Goal: Information Seeking & Learning: Learn about a topic

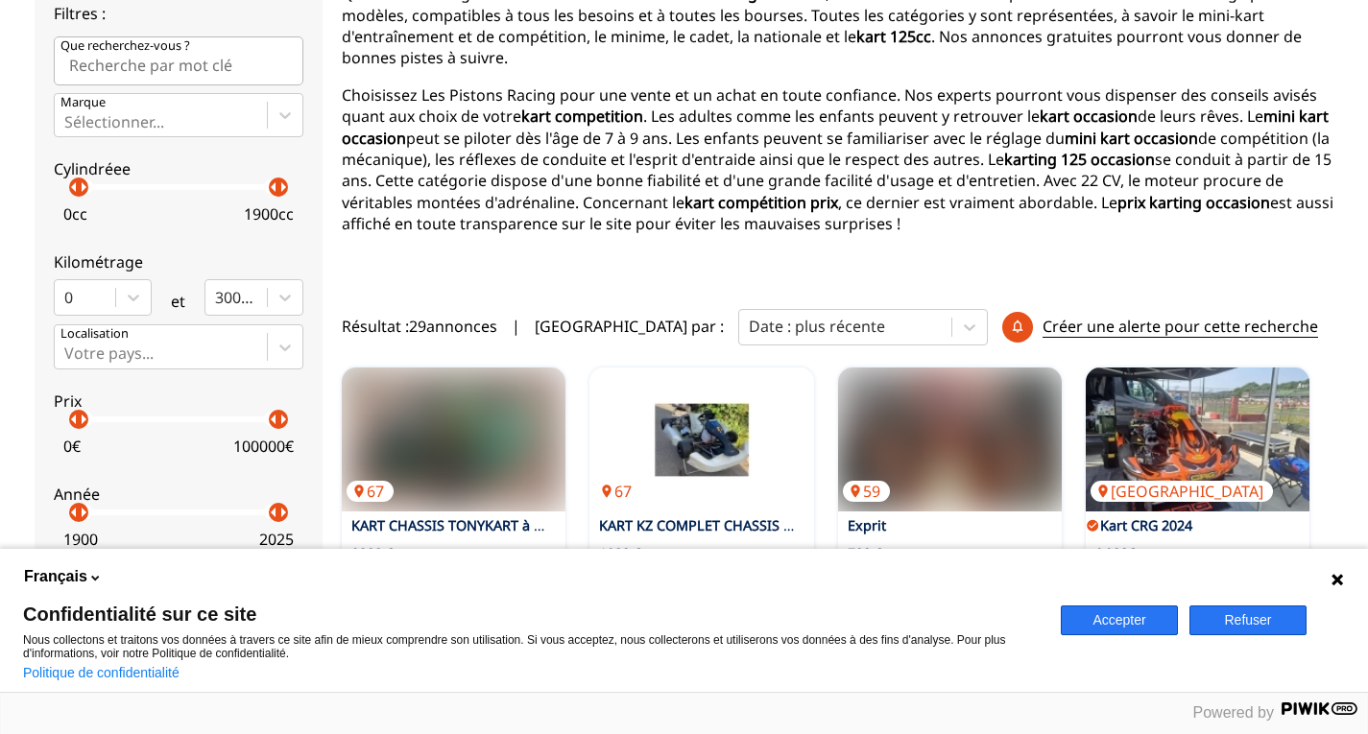
scroll to position [315, 0]
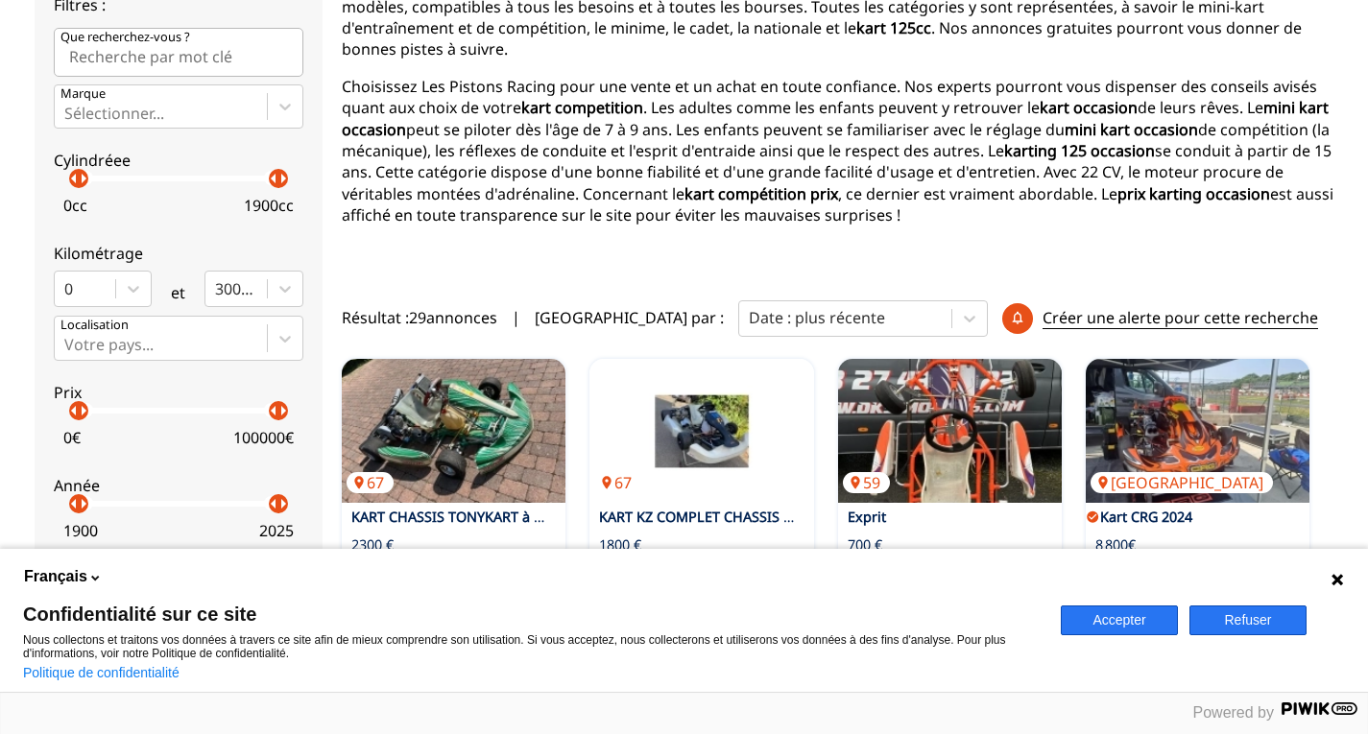
click at [1289, 621] on button "Refuser" at bounding box center [1248, 621] width 117 height 30
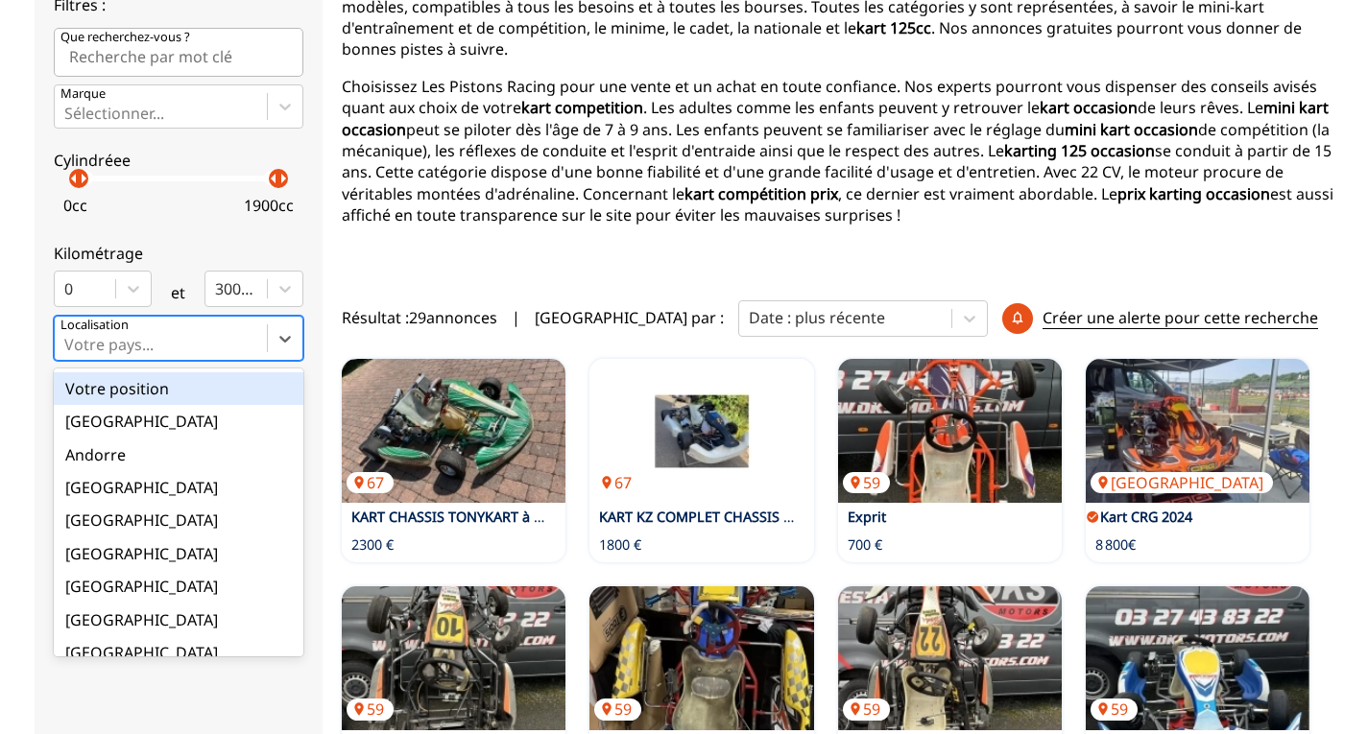
click at [156, 348] on div at bounding box center [160, 344] width 193 height 21
click at [68, 348] on input "option Votre position focused, 1 of 18. 18 results available. Use Up and Down t…" at bounding box center [66, 344] width 4 height 17
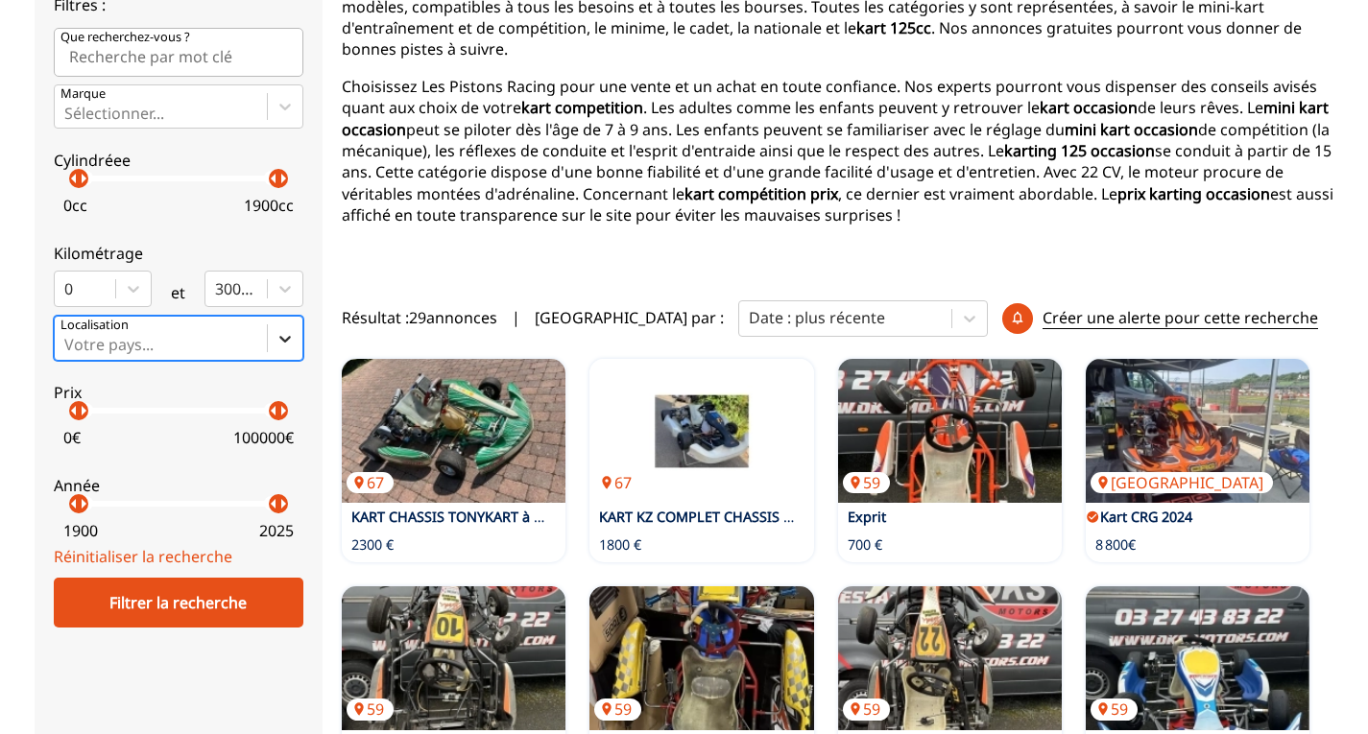
click at [282, 341] on icon at bounding box center [285, 338] width 19 height 19
click at [68, 341] on input "Select is focused ,type to refine list, press Down to open the menu, Votre pays…" at bounding box center [66, 344] width 4 height 17
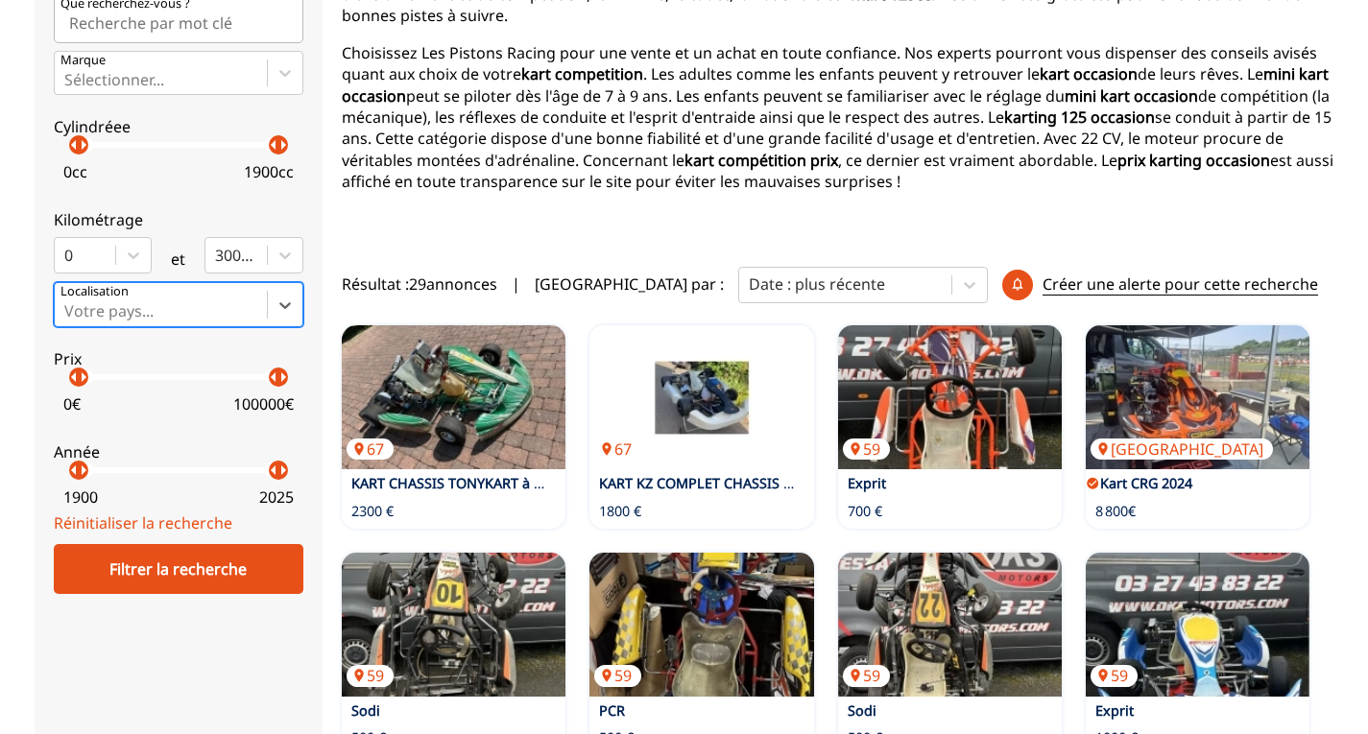
scroll to position [349, 0]
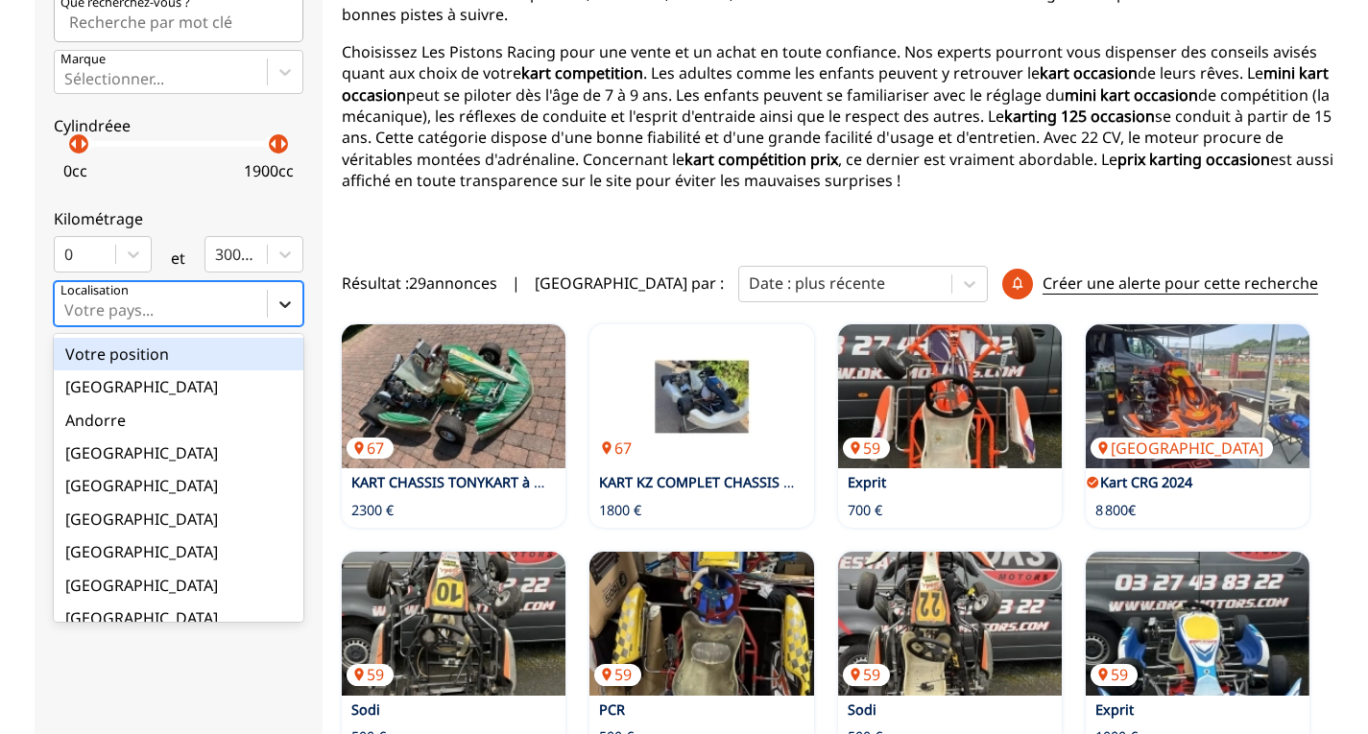
click at [280, 315] on div at bounding box center [285, 304] width 35 height 35
click at [68, 315] on input "option Votre position focused, 1 of 18. 18 results available. Use Up and Down t…" at bounding box center [66, 309] width 4 height 17
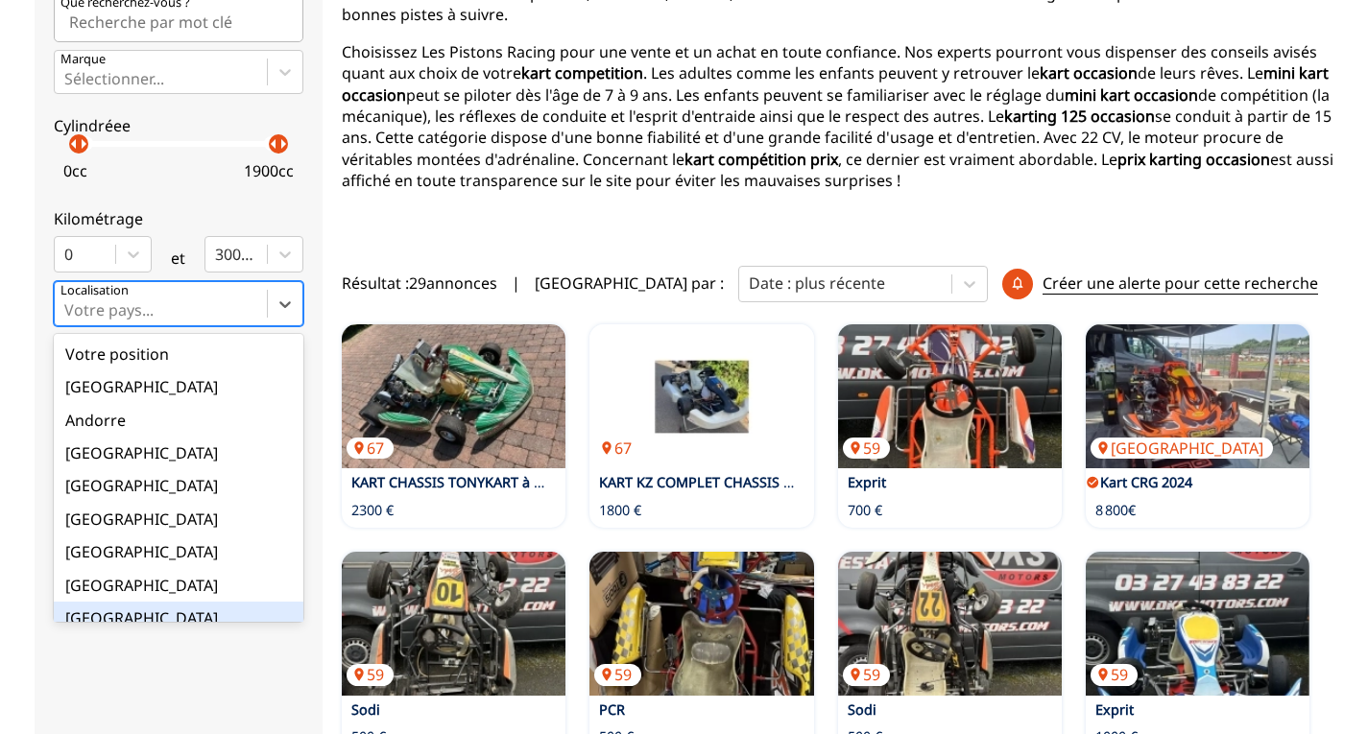
click at [122, 603] on div "[GEOGRAPHIC_DATA]" at bounding box center [179, 618] width 250 height 33
click at [68, 319] on input "option France focused, 9 of 18. 18 results available. Use Up and Down to choose…" at bounding box center [66, 309] width 4 height 17
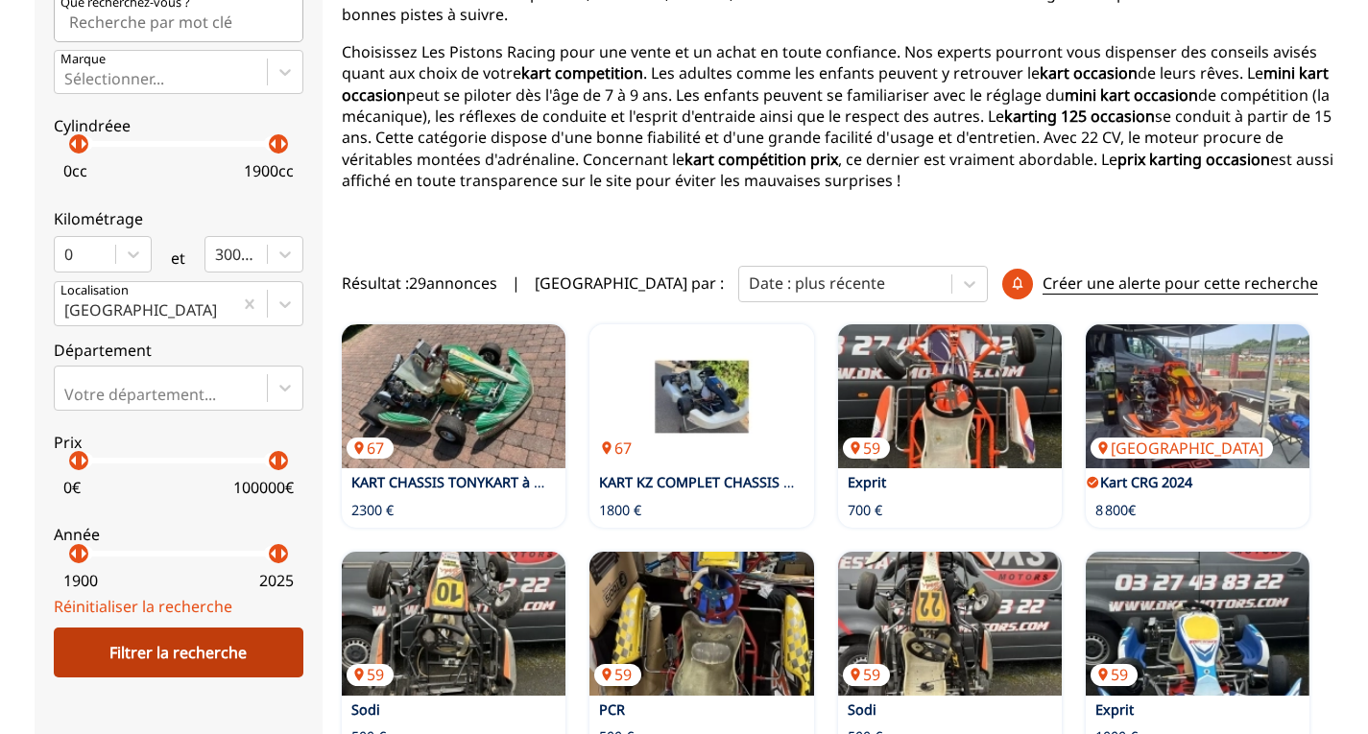
click at [214, 634] on div "Filtrer la recherche" at bounding box center [179, 653] width 250 height 50
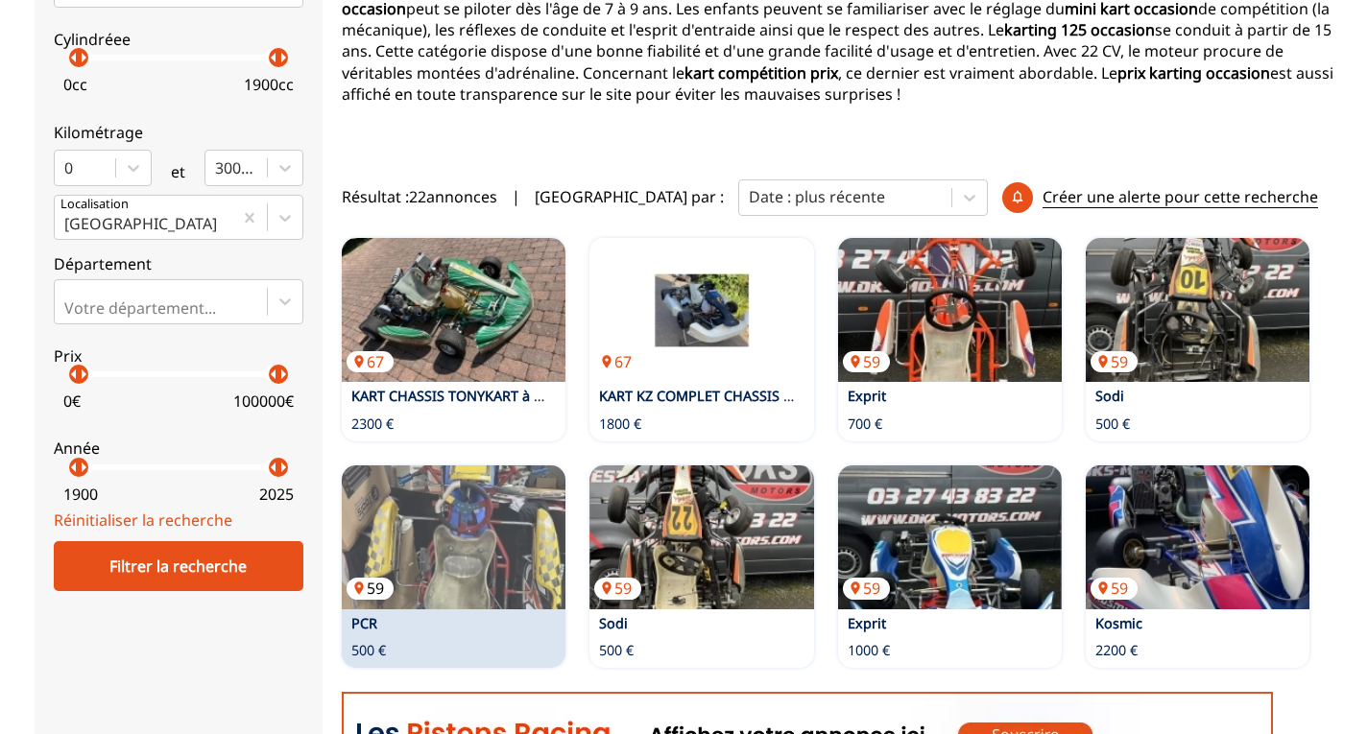
scroll to position [437, 0]
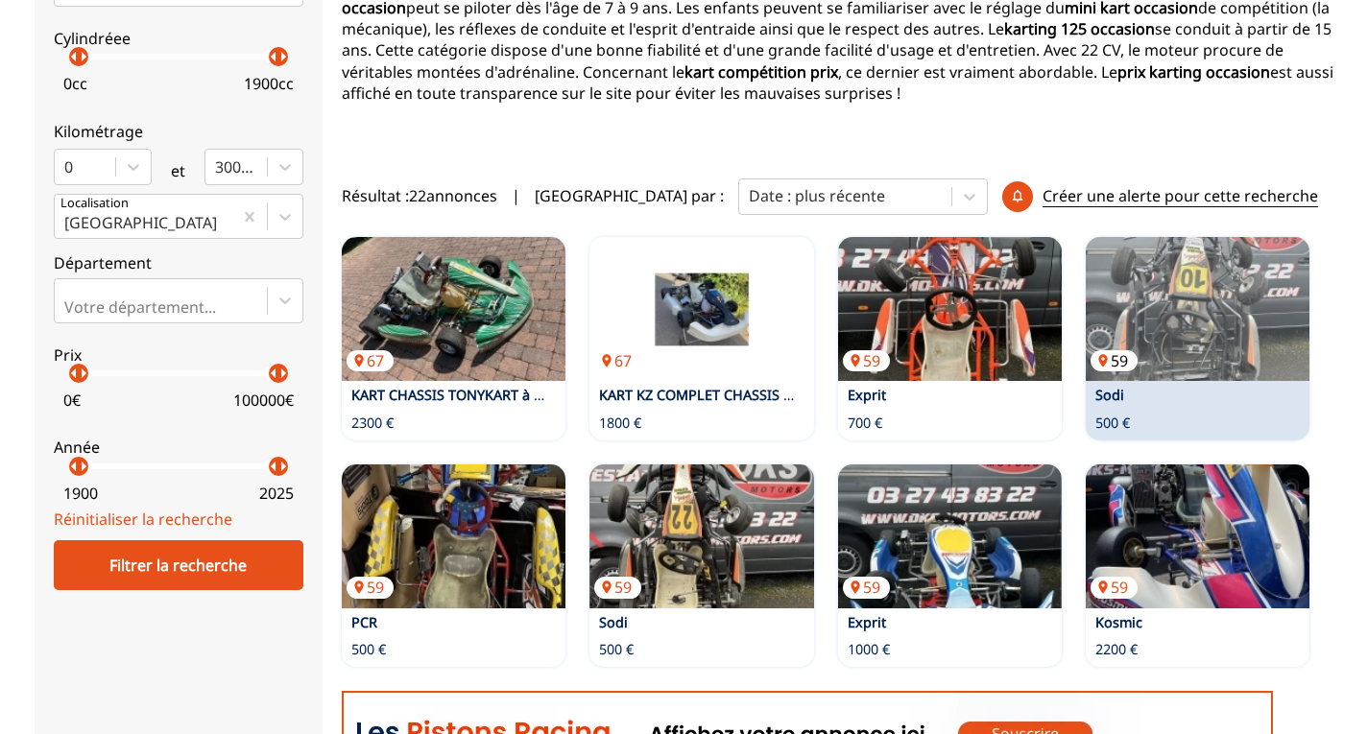
click at [1185, 292] on img at bounding box center [1198, 309] width 224 height 144
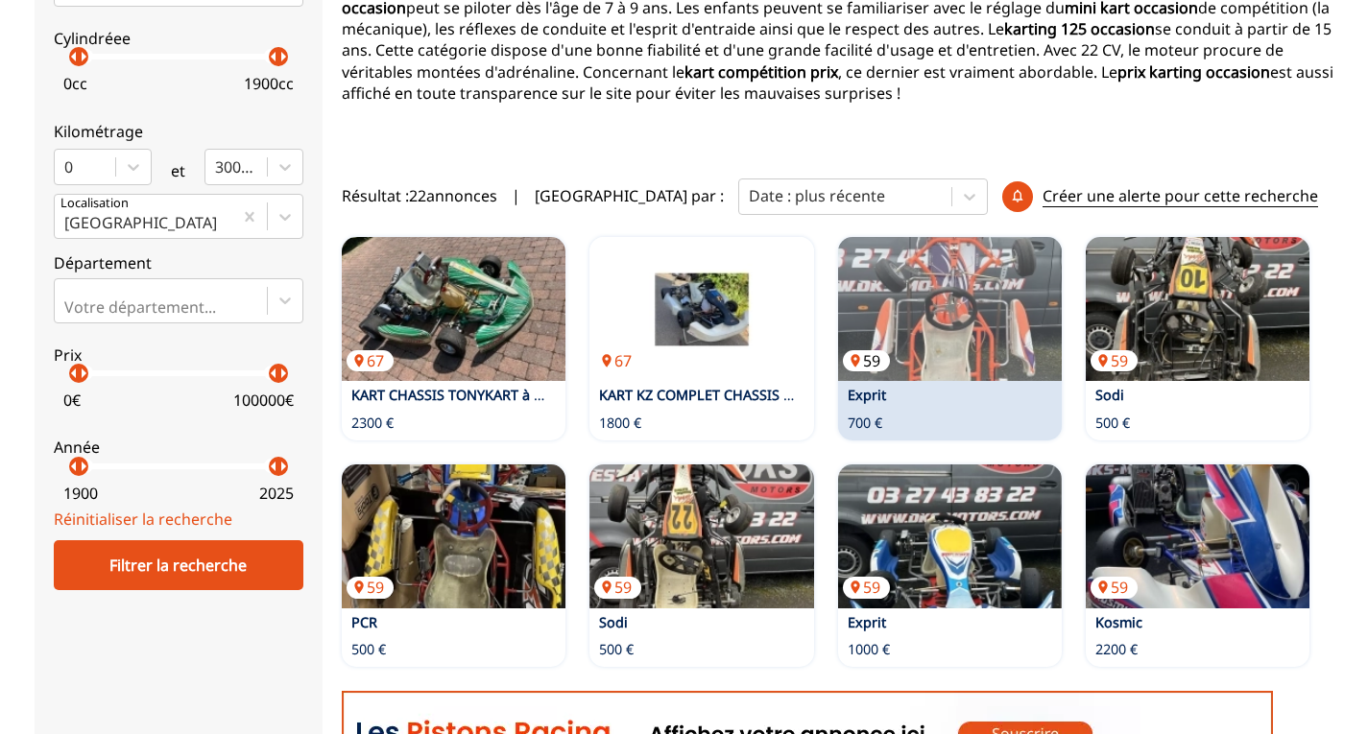
click at [869, 307] on img at bounding box center [950, 309] width 224 height 144
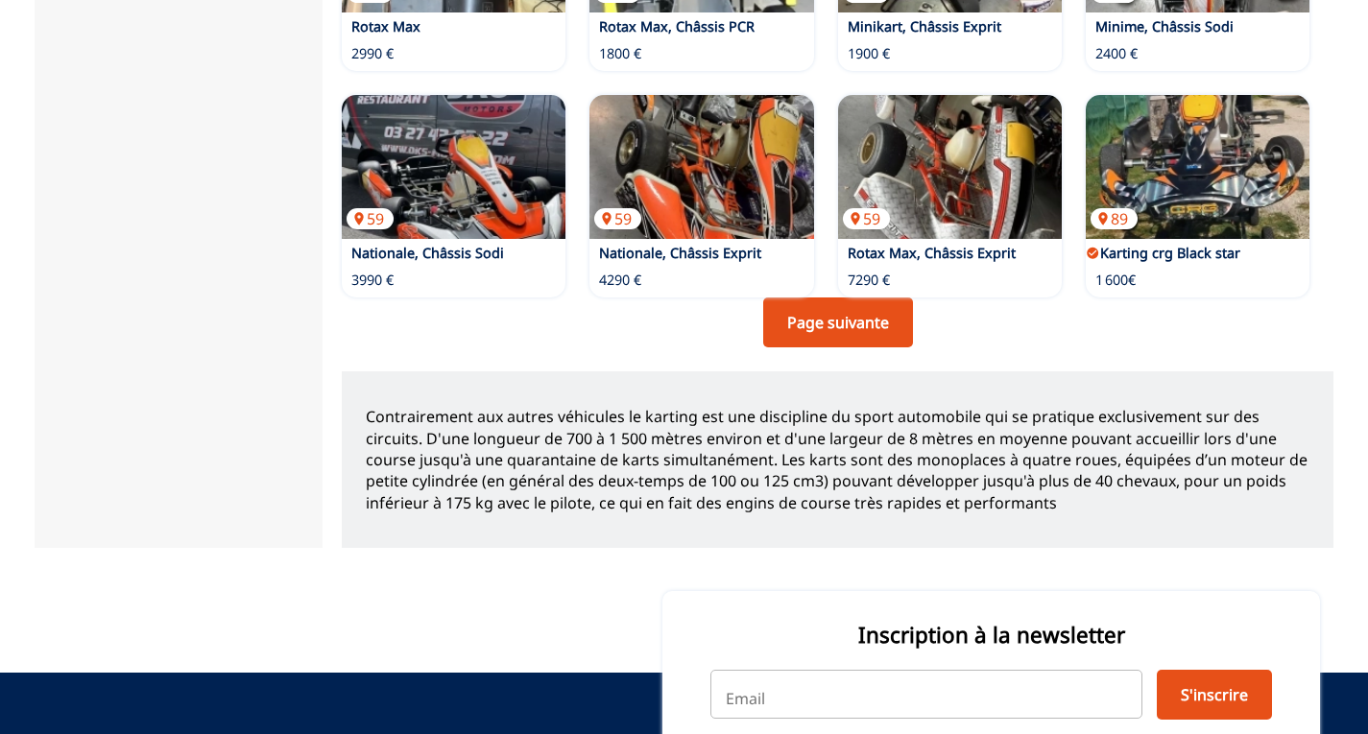
scroll to position [1608, 0]
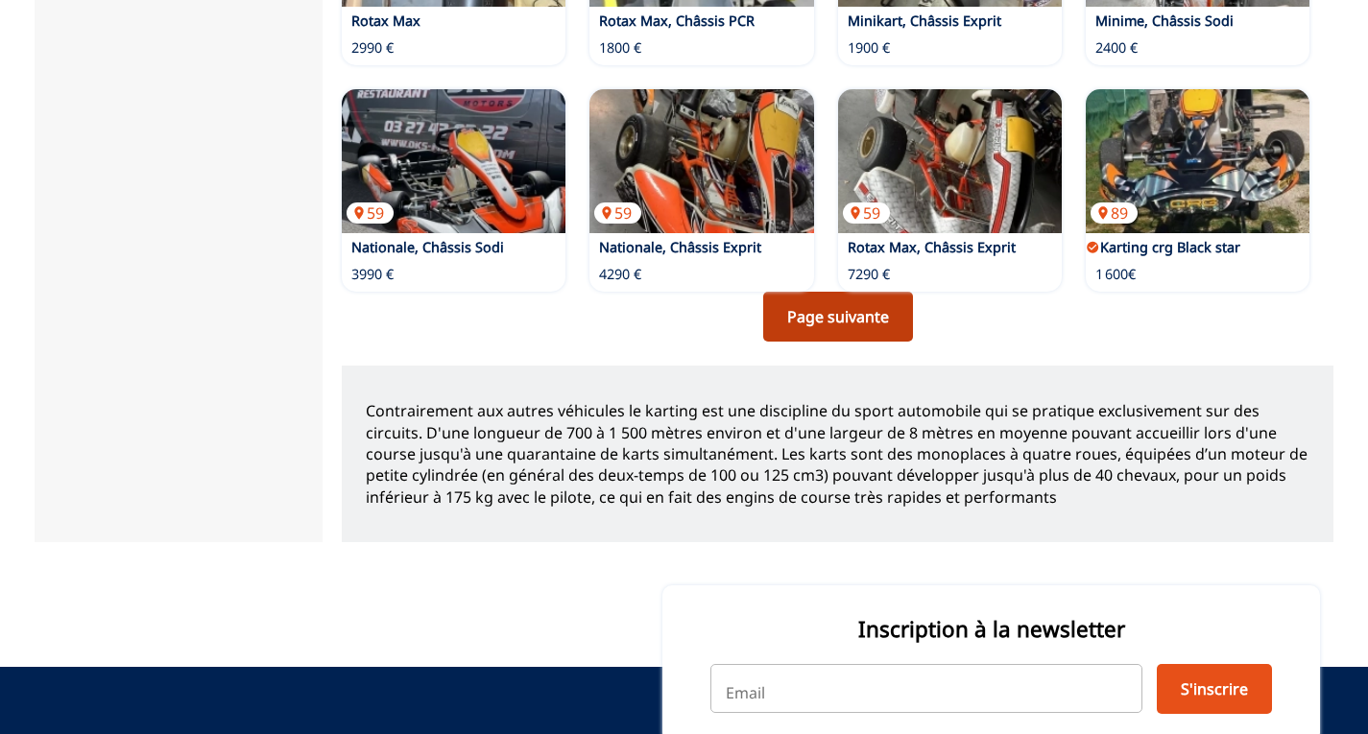
click at [855, 292] on link "Page suivante" at bounding box center [838, 317] width 150 height 50
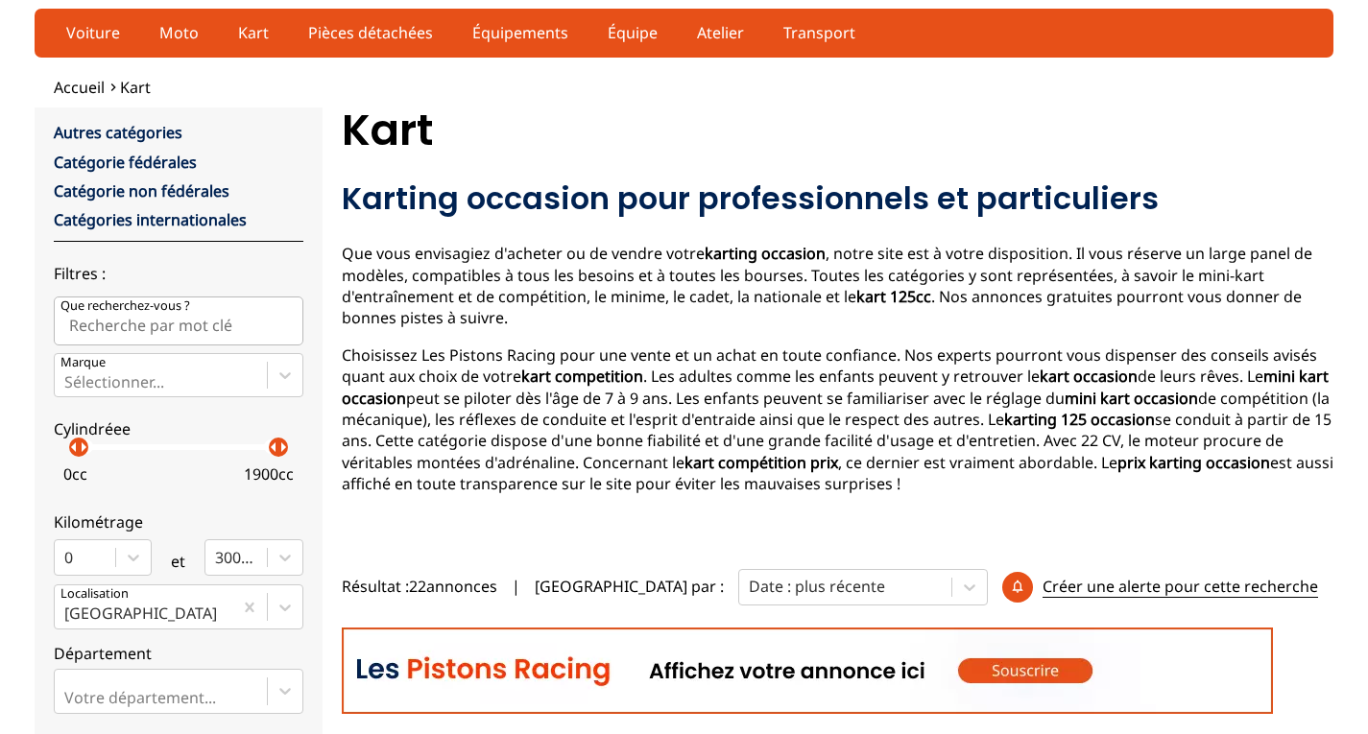
scroll to position [33, 0]
